Goal: Information Seeking & Learning: Find specific fact

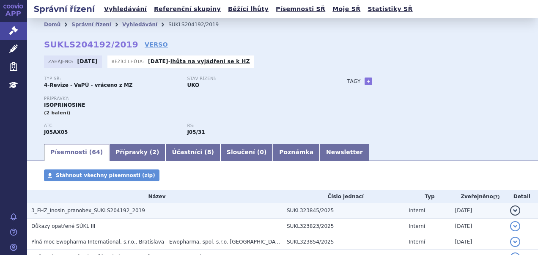
click at [110, 208] on span "3_FHZ_inosin_pranobex_SUKLS204192_2019" at bounding box center [88, 210] width 114 height 6
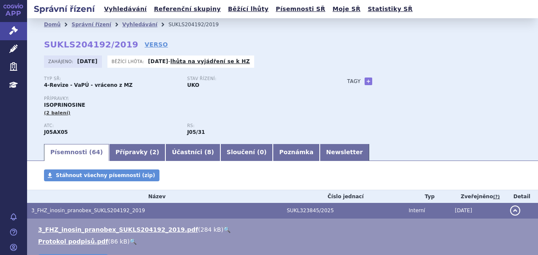
click at [223, 231] on link "🔍" at bounding box center [226, 229] width 7 height 7
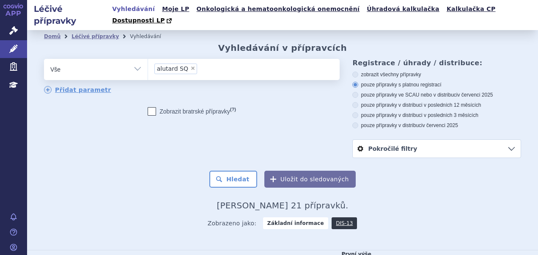
click at [190, 66] on span "×" at bounding box center [192, 68] width 5 height 5
click at [148, 58] on select "alutard SQ" at bounding box center [148, 68] width 0 height 21
select select
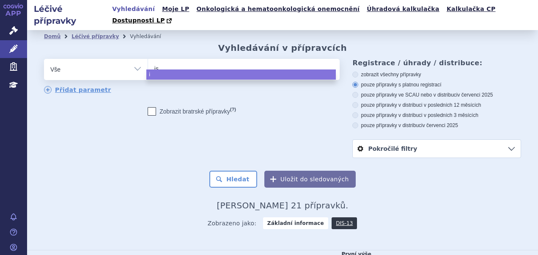
type input "iso"
type input "isop"
type input "isopri"
type input "isoprino"
type input "isoprinos"
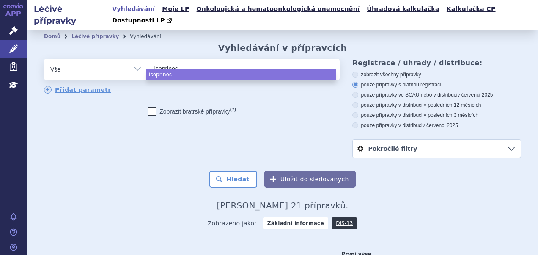
type input "isoprinosi"
type input "isoprinosin"
type input "isoprinosine"
select select "isoprinosine"
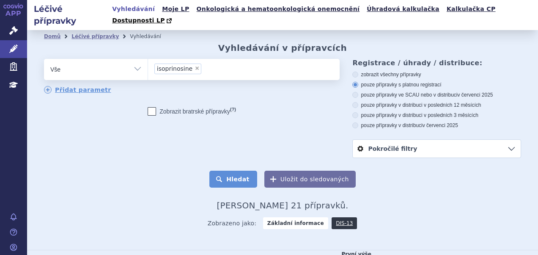
click at [217, 171] on button "Hledat" at bounding box center [233, 179] width 48 height 17
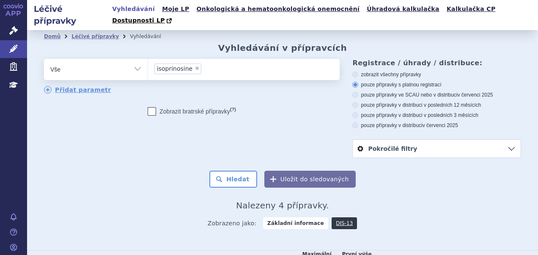
click at [217, 171] on button "Hledat" at bounding box center [233, 179] width 48 height 17
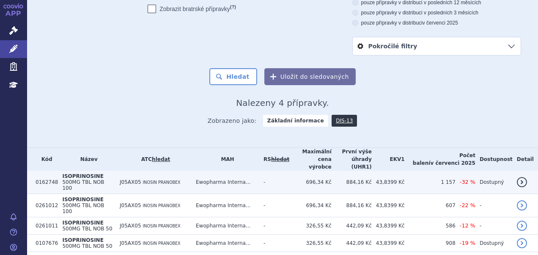
click at [116, 171] on td "ISOPRINOSINE 500MG TBL NOB 100" at bounding box center [87, 182] width 58 height 23
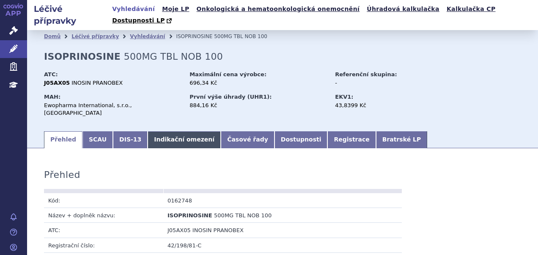
click at [148, 131] on link "Indikační omezení" at bounding box center [184, 139] width 73 height 17
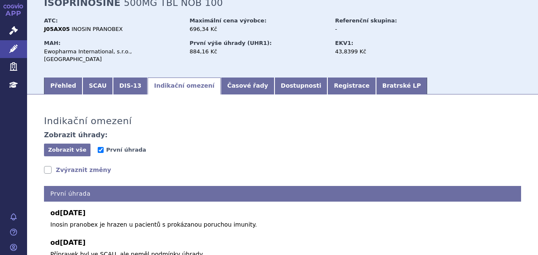
scroll to position [85, 0]
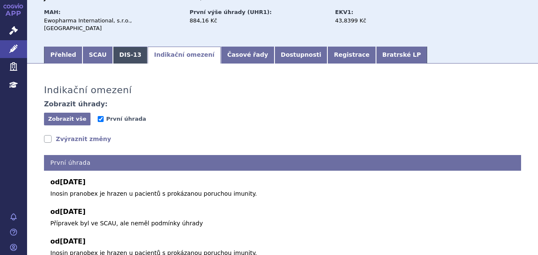
click at [113, 47] on link "DIS-13" at bounding box center [130, 55] width 35 height 17
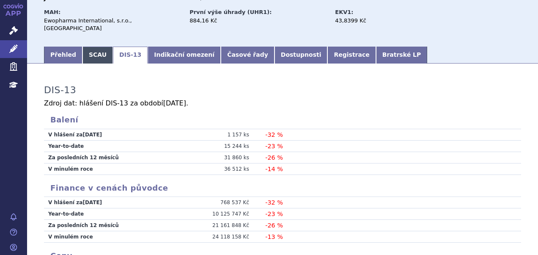
click at [98, 47] on link "SCAU" at bounding box center [98, 55] width 30 height 17
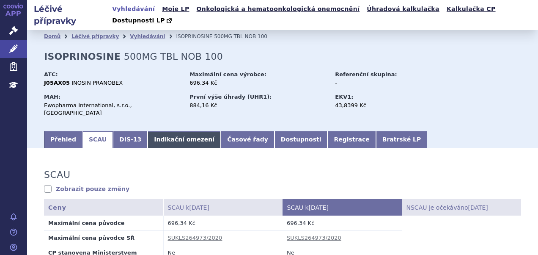
click at [152, 131] on link "Indikační omezení" at bounding box center [184, 139] width 73 height 17
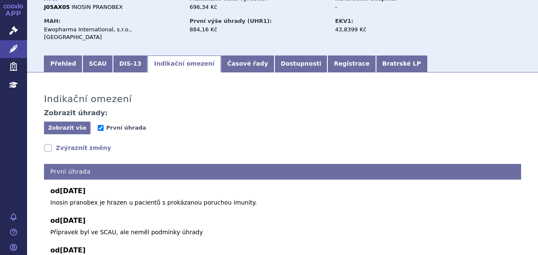
scroll to position [127, 0]
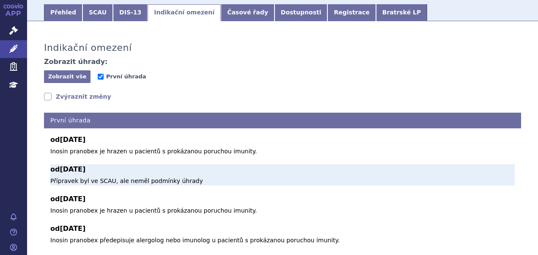
click at [250, 176] on p "Přípravek byl ve SCAU, ale neměl podmínky úhrady" at bounding box center [282, 180] width 465 height 9
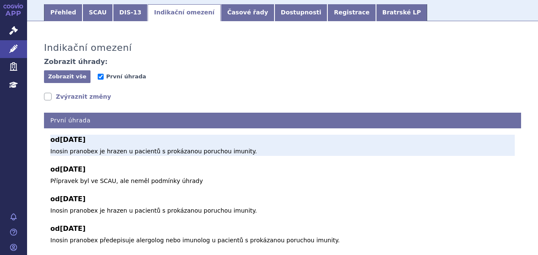
click at [240, 135] on div "od 01.07.2025 Inosin pranobex je hrazen u pacientů s prokázanou poruchou imunit…" at bounding box center [282, 145] width 465 height 21
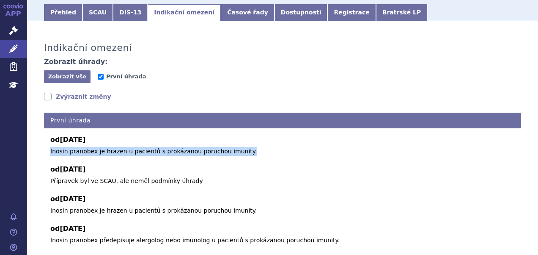
drag, startPoint x: 240, startPoint y: 135, endPoint x: 45, endPoint y: 135, distance: 194.2
click at [45, 135] on div "od 01.07.2025 Inosin pranobex je hrazen u pacientů s prokázanou poruchou imunit…" at bounding box center [282, 201] width 477 height 146
copy p "Inosin pranobex je hrazen u pacientů s prokázanou poruchou imunity."
